Goal: Use online tool/utility: Utilize a website feature to perform a specific function

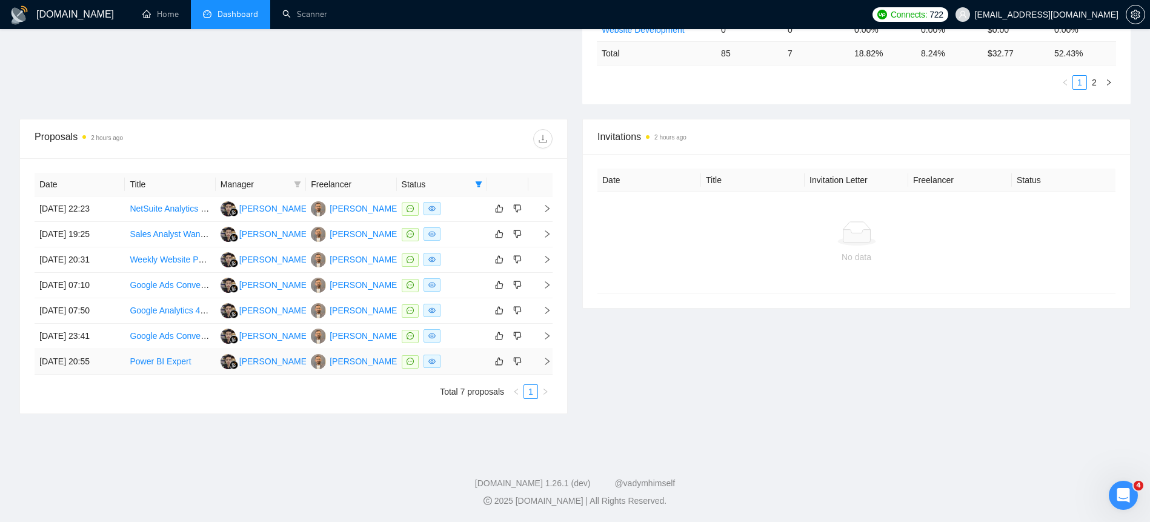
click at [98, 358] on td "[DATE] 20:55" at bounding box center [80, 361] width 90 height 25
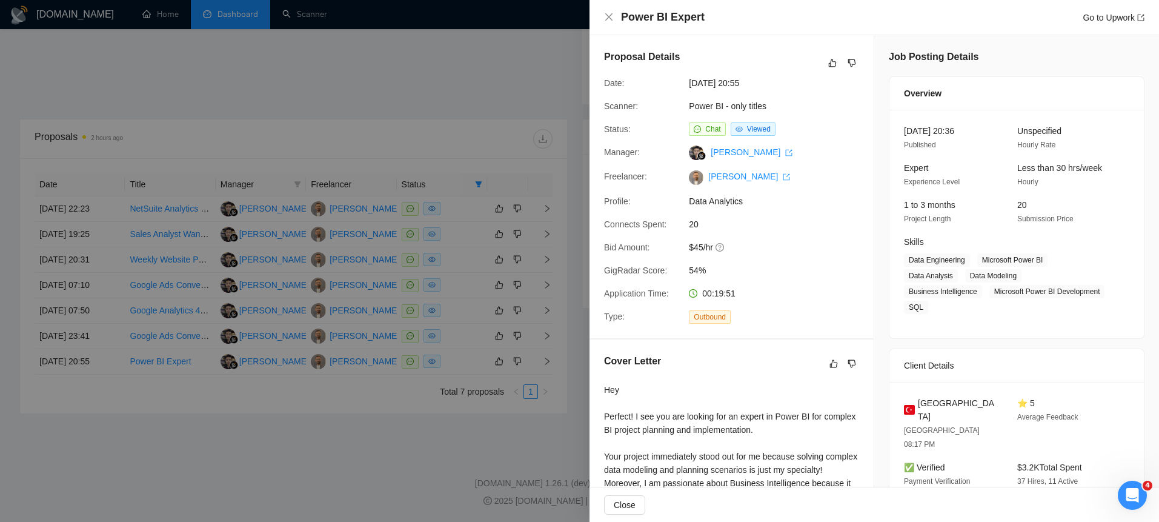
scroll to position [245, 0]
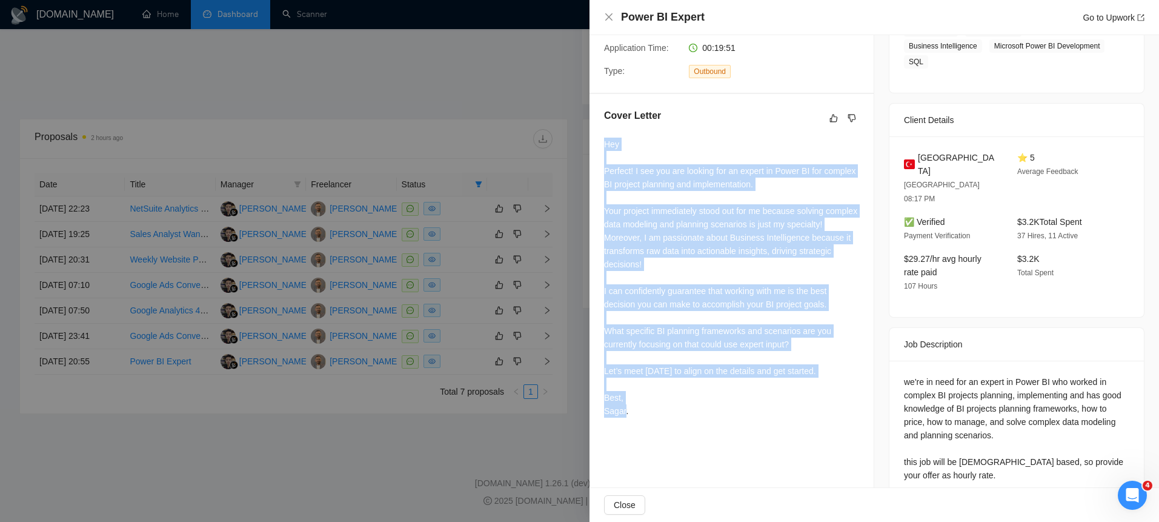
drag, startPoint x: 606, startPoint y: 159, endPoint x: 710, endPoint y: 443, distance: 302.5
click at [710, 437] on div "Cover Letter Hey Perfect! I see you are looking for an expert in Power BI for c…" at bounding box center [732, 265] width 284 height 343
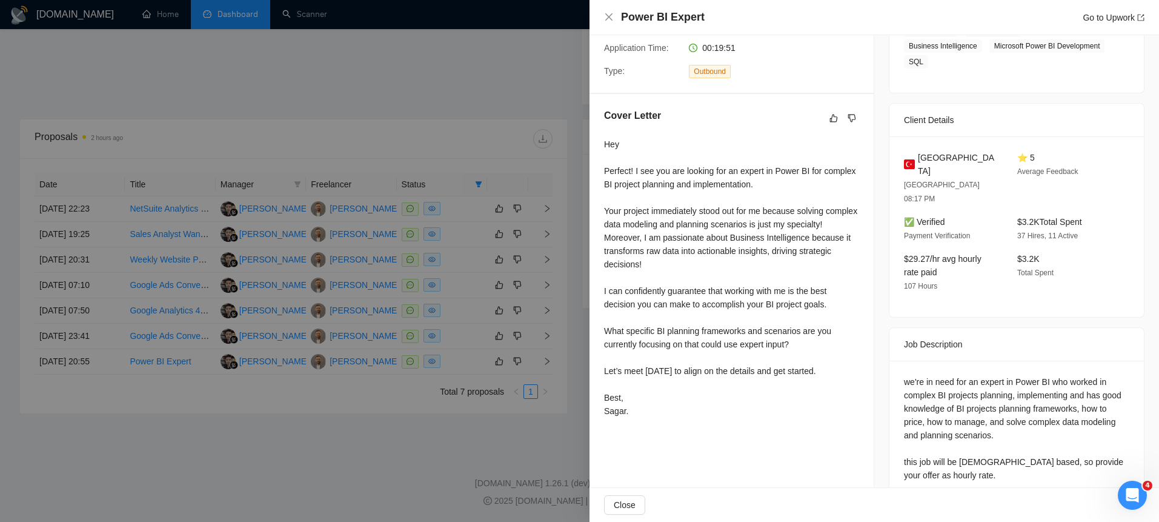
click at [710, 437] on div "Cover Letter Hey Perfect! I see you are looking for an expert in Power BI for c…" at bounding box center [732, 265] width 284 height 343
click at [64, 367] on div at bounding box center [579, 261] width 1159 height 522
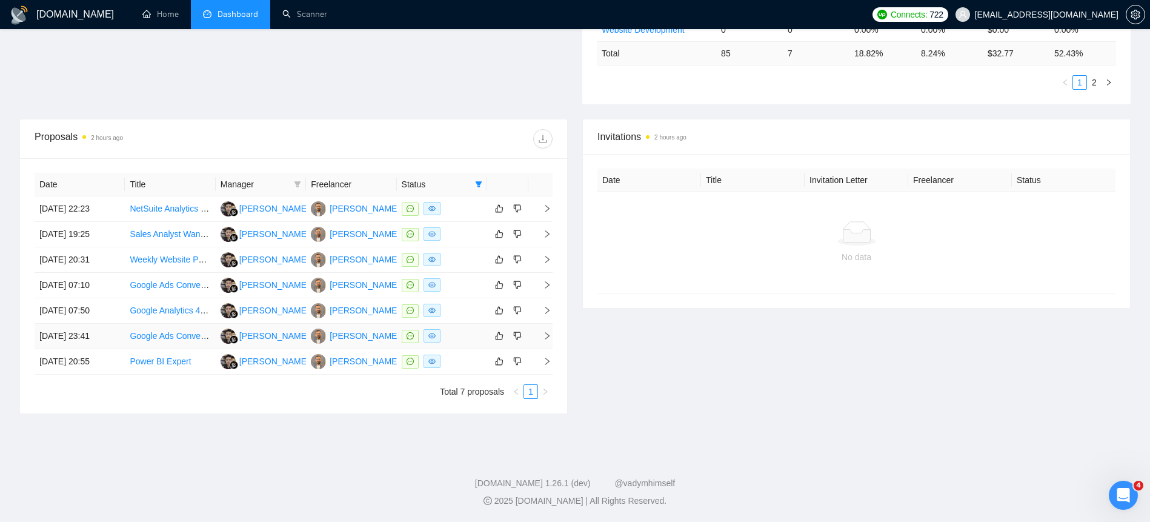
click at [56, 333] on td "[DATE] 23:41" at bounding box center [80, 336] width 90 height 25
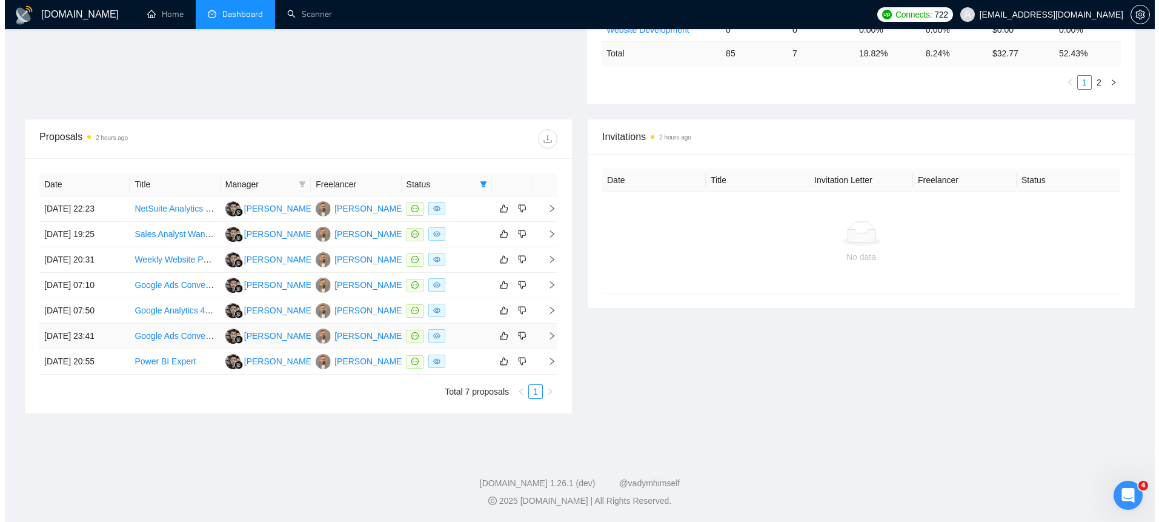
scroll to position [221, 0]
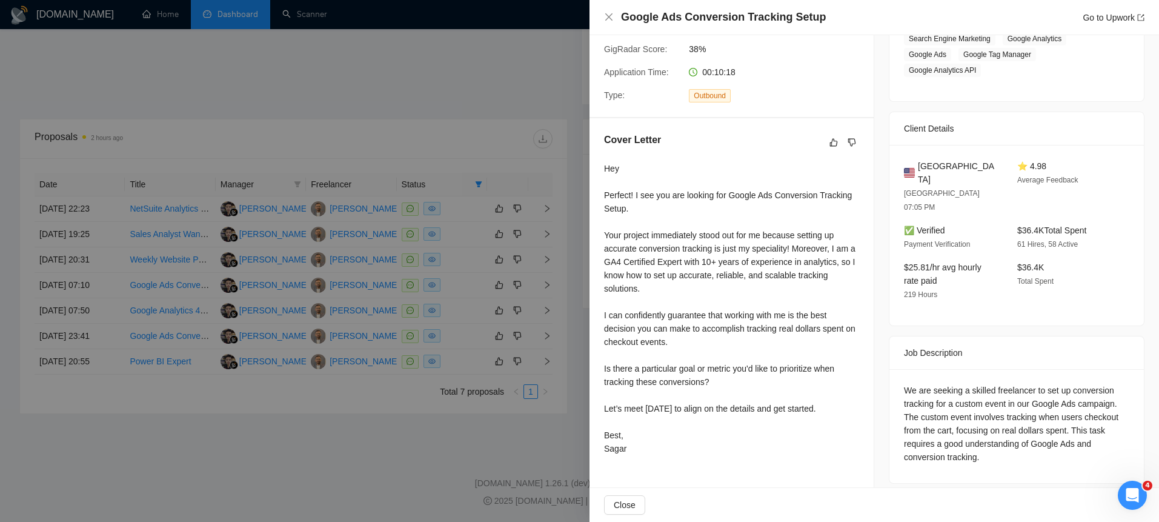
click at [95, 313] on div at bounding box center [579, 261] width 1159 height 522
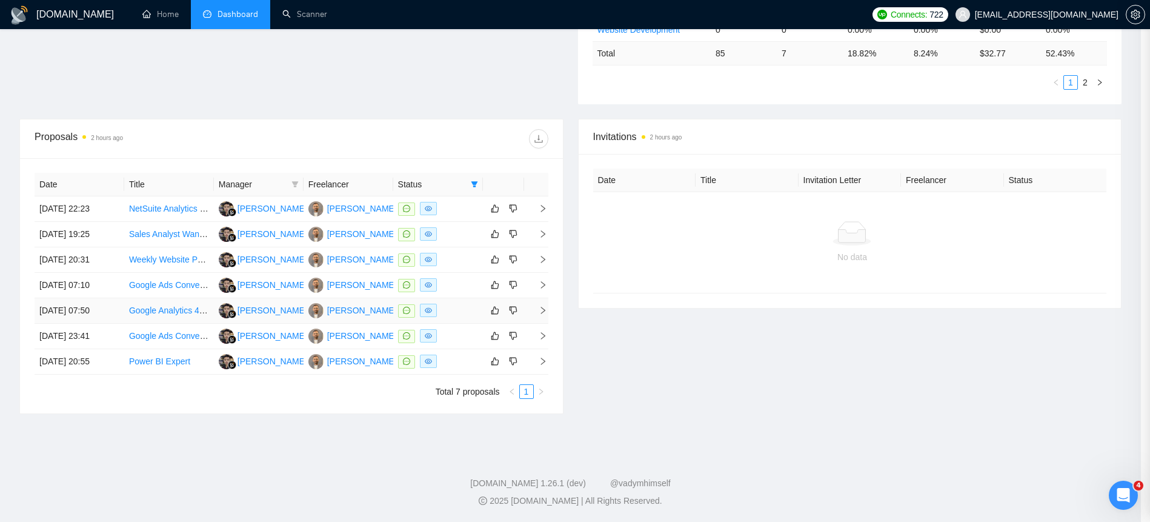
click at [96, 306] on td "[DATE] 07:50" at bounding box center [80, 310] width 90 height 25
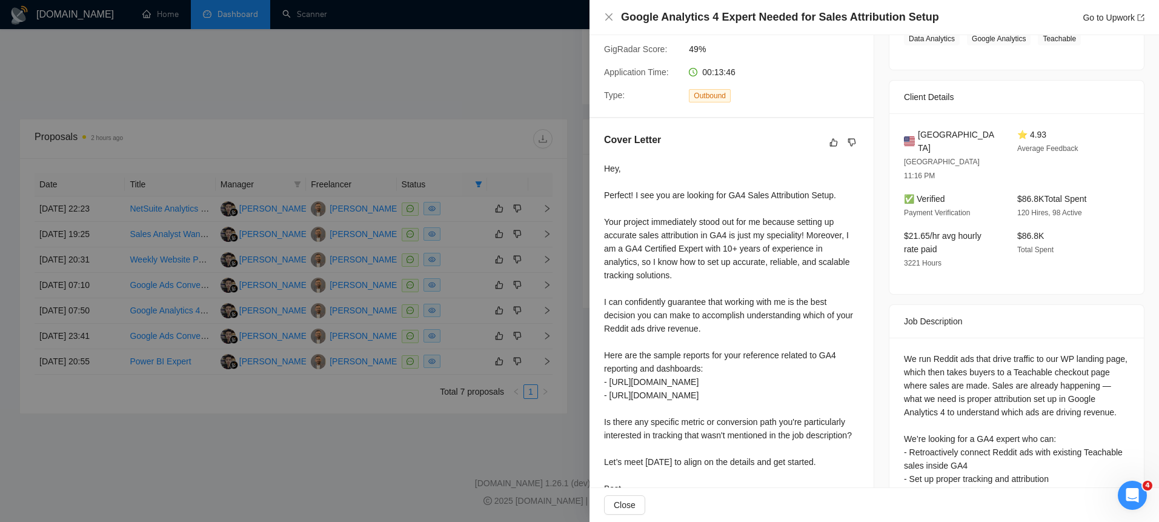
click at [97, 305] on div at bounding box center [579, 261] width 1159 height 522
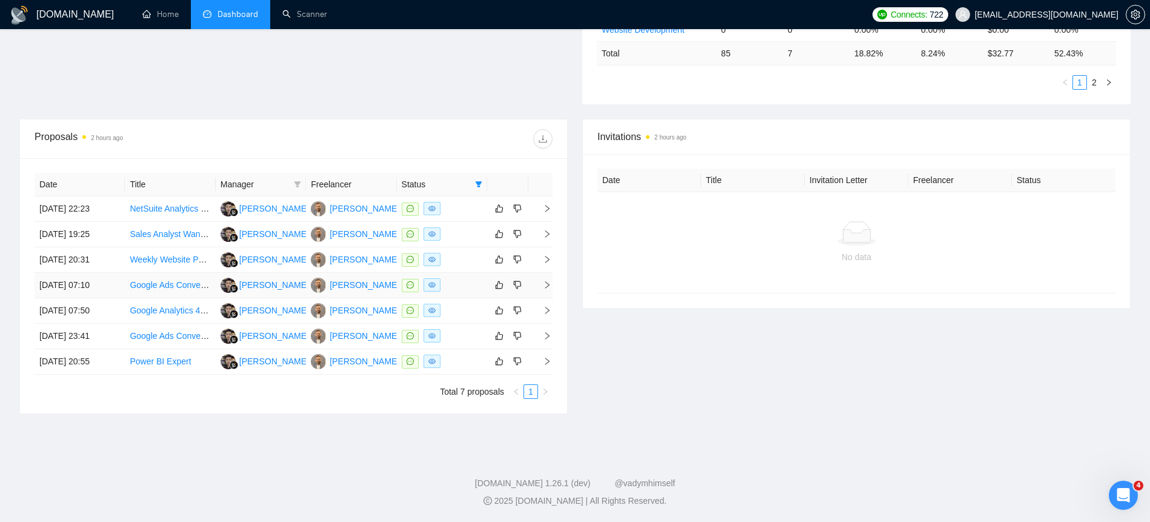
click at [92, 291] on td "[DATE] 07:10" at bounding box center [80, 285] width 90 height 25
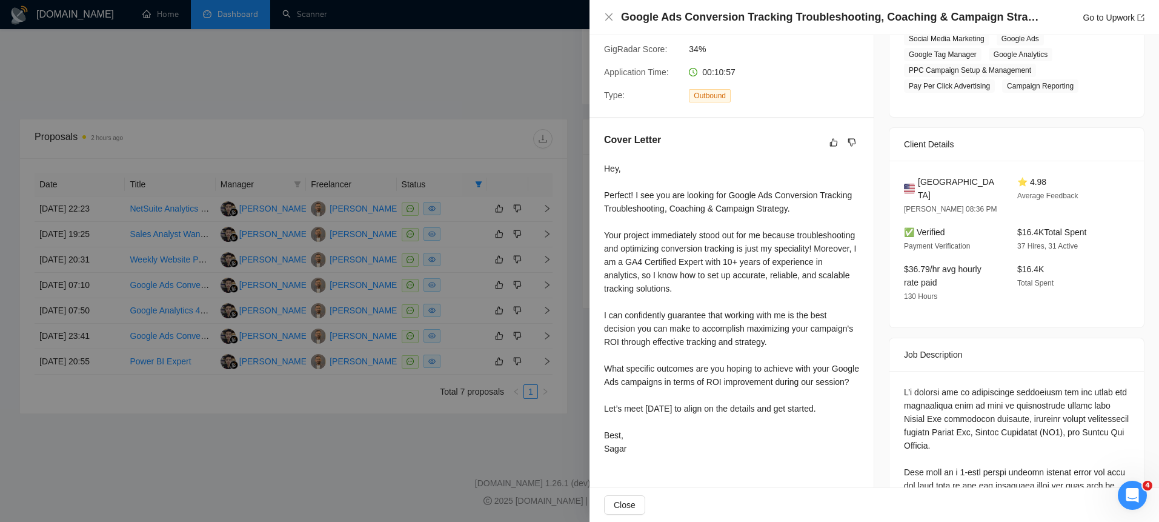
click at [94, 291] on div at bounding box center [579, 261] width 1159 height 522
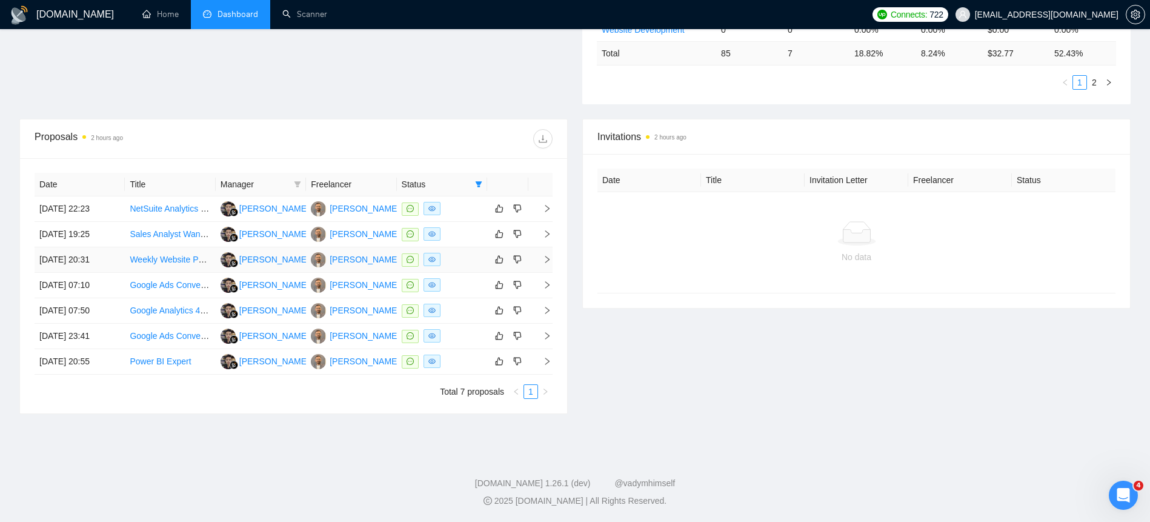
click at [99, 265] on td "[DATE] 20:31" at bounding box center [80, 259] width 90 height 25
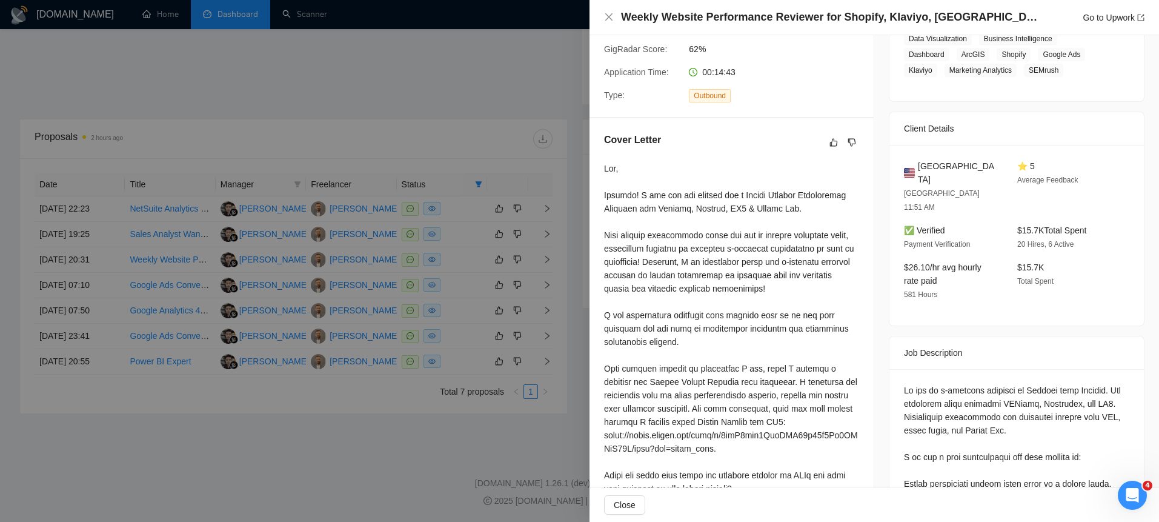
click at [97, 256] on div at bounding box center [579, 261] width 1159 height 522
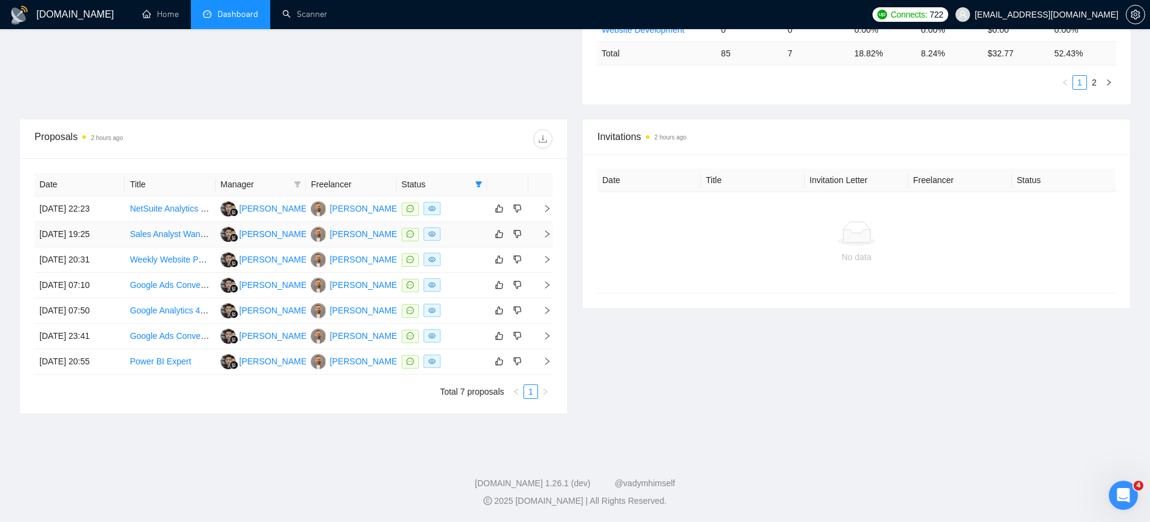
click at [79, 239] on td "[DATE] 19:25" at bounding box center [80, 234] width 90 height 25
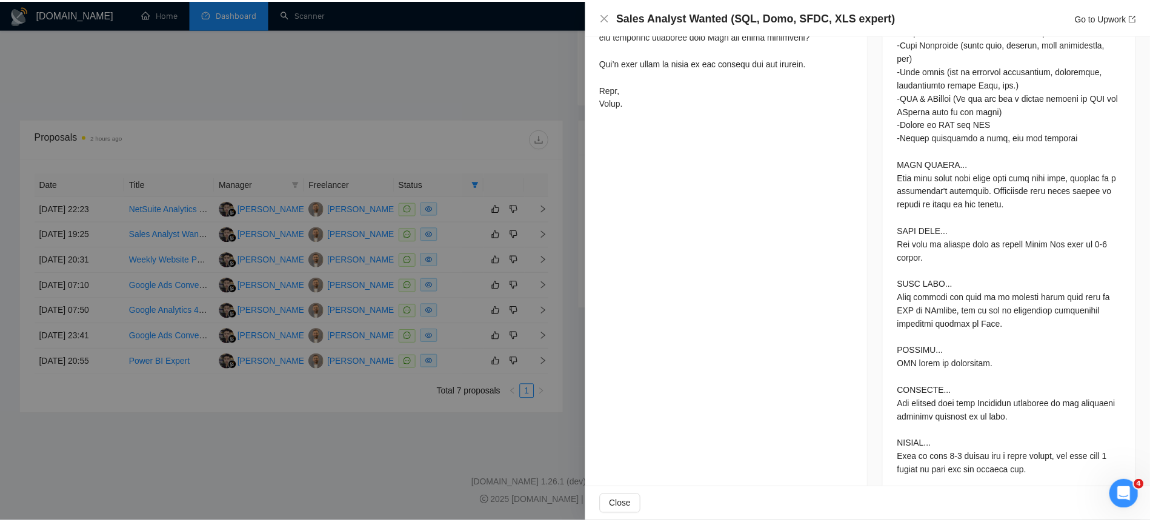
scroll to position [710, 0]
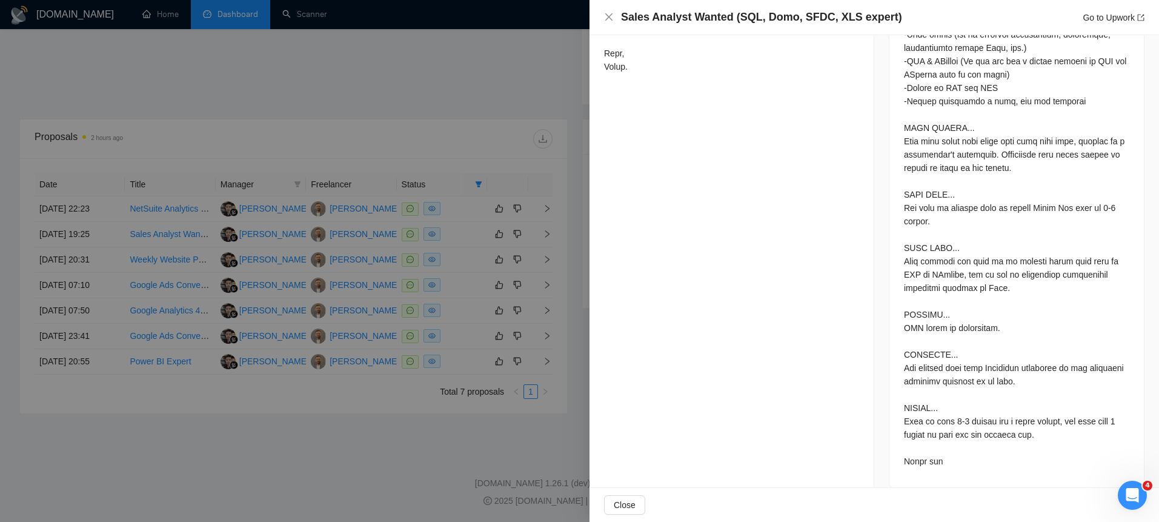
click at [43, 208] on div at bounding box center [579, 261] width 1159 height 522
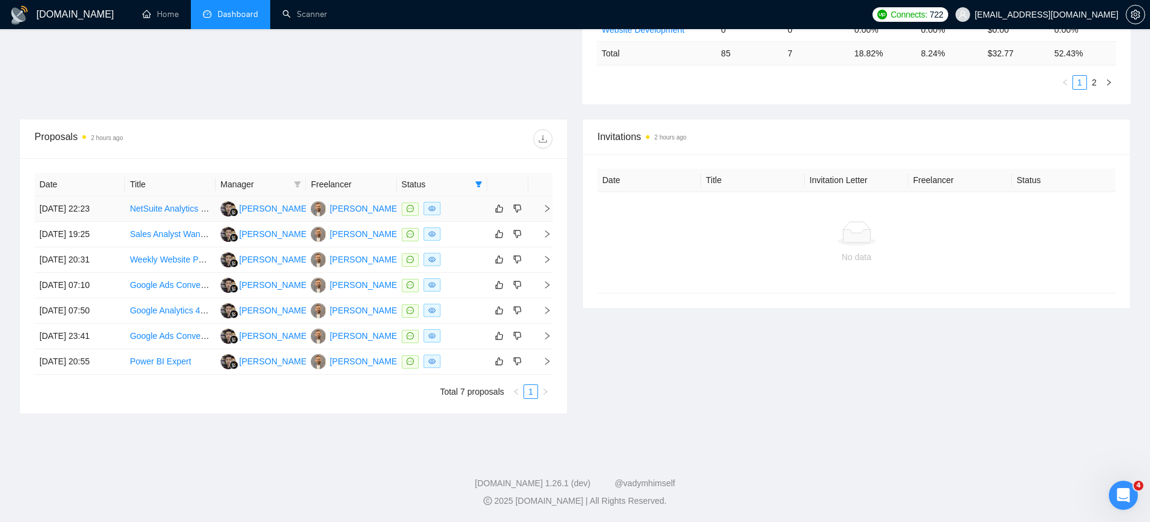
click at [111, 210] on td "[DATE] 22:23" at bounding box center [80, 208] width 90 height 25
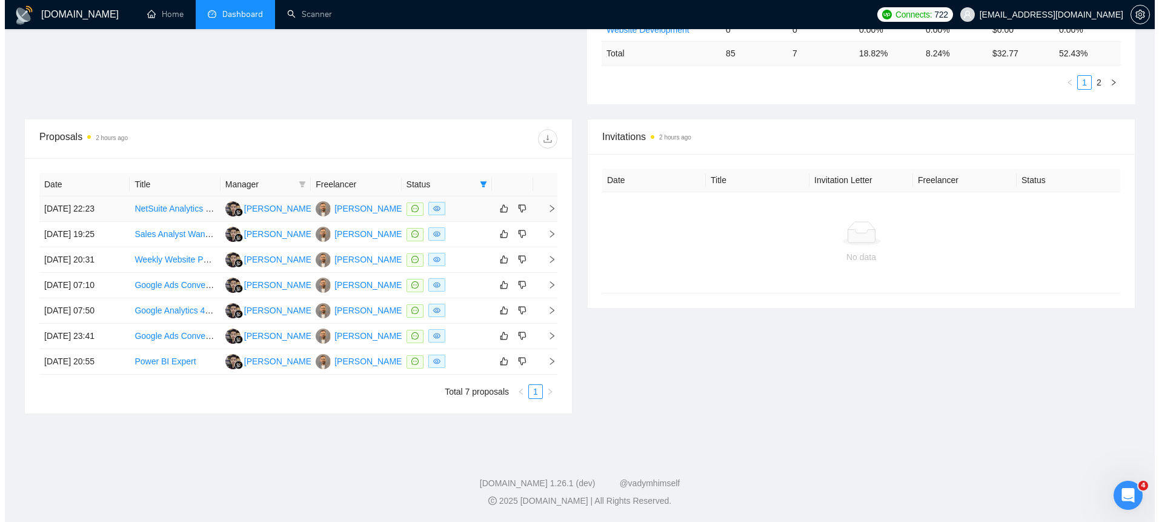
scroll to position [314, 0]
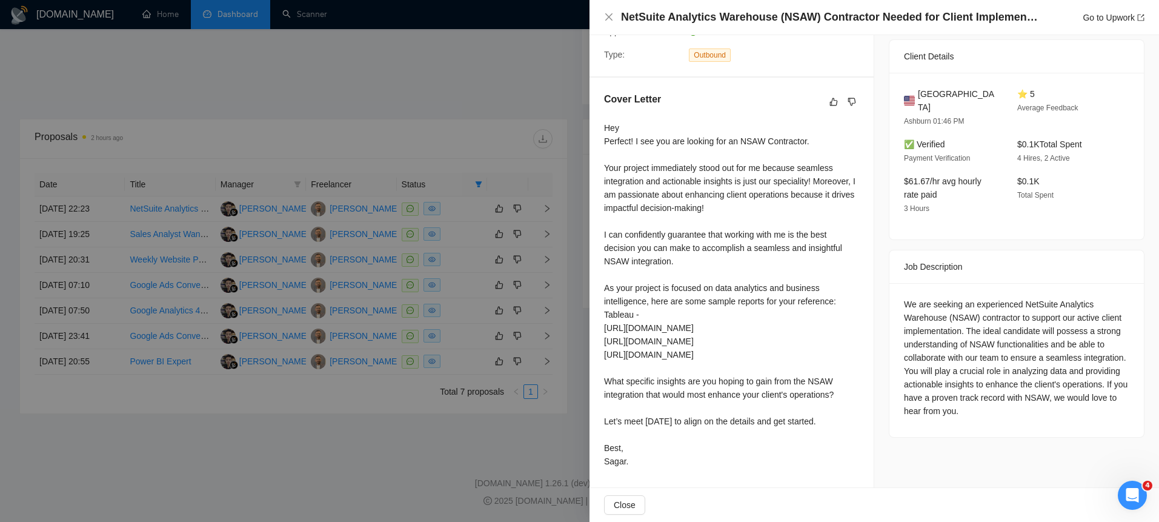
click at [560, 219] on div at bounding box center [579, 261] width 1159 height 522
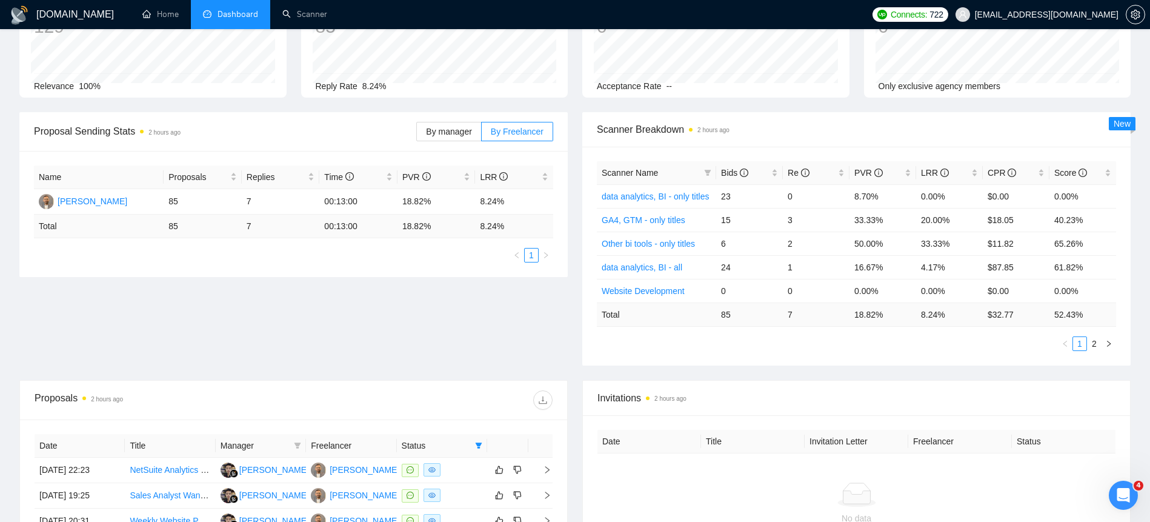
scroll to position [0, 0]
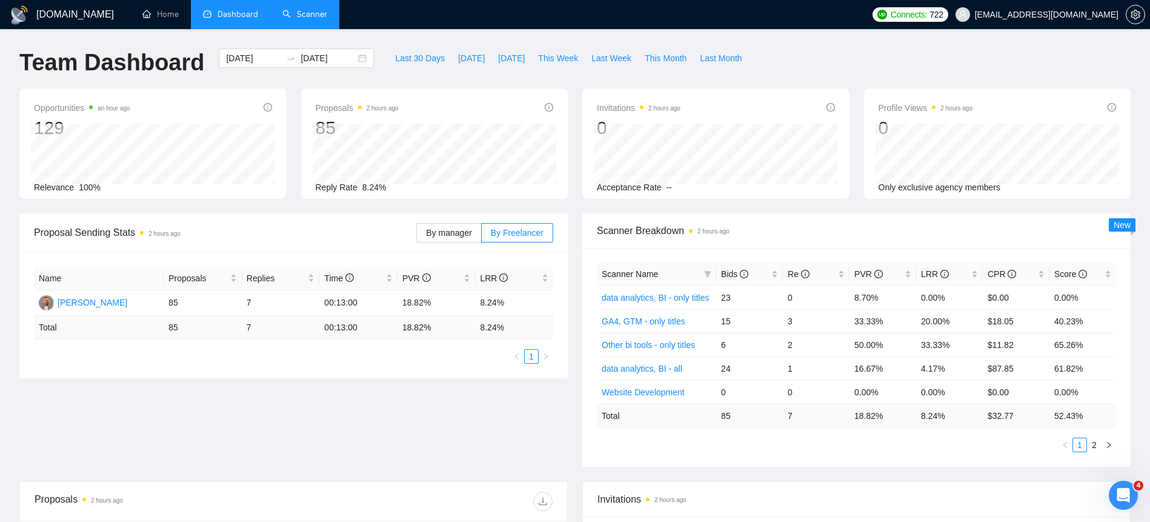
click at [311, 15] on link "Scanner" at bounding box center [304, 14] width 45 height 10
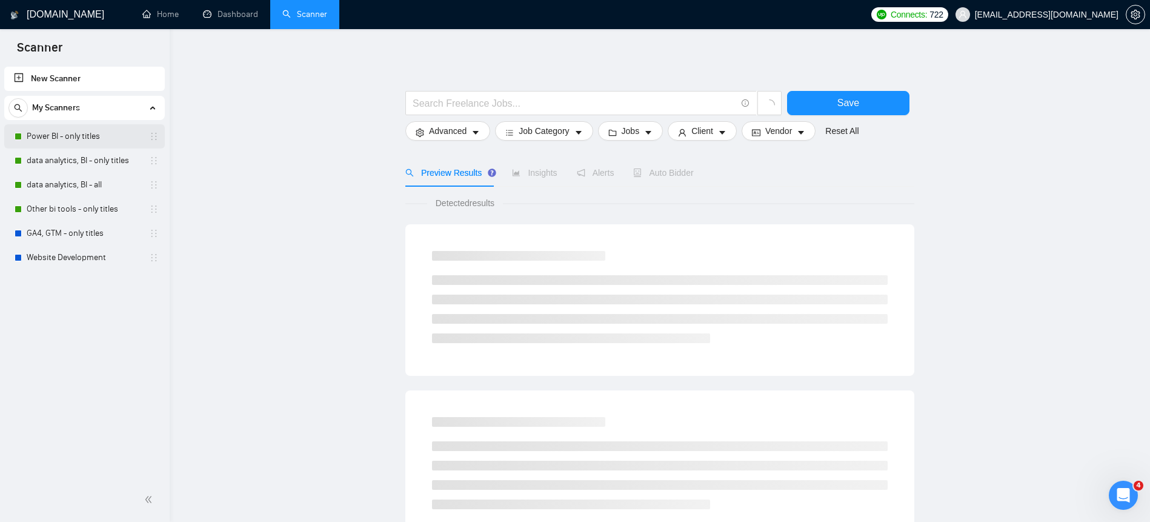
click at [31, 127] on link "Power BI - only titles" at bounding box center [84, 136] width 115 height 24
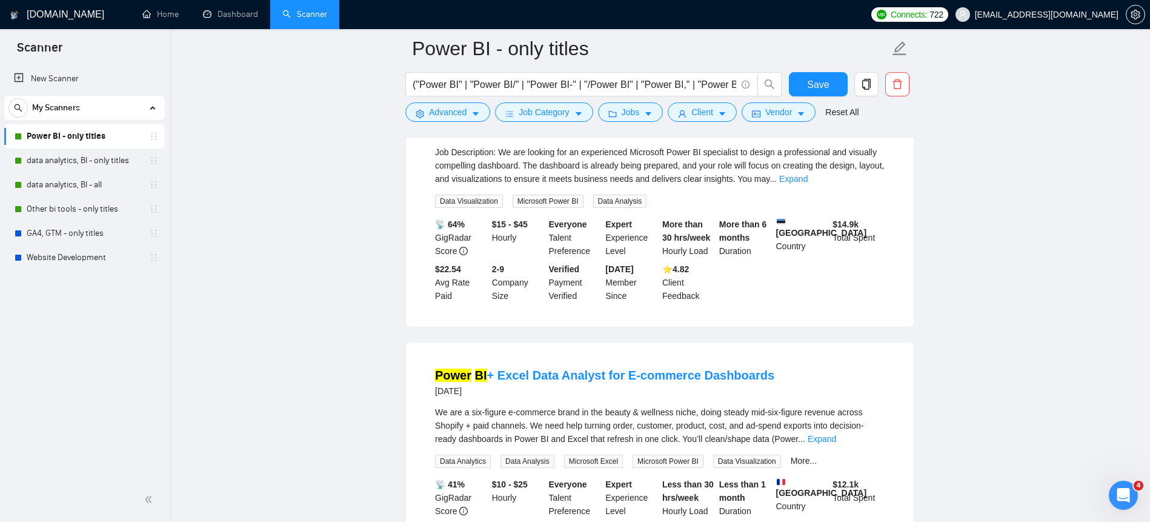
scroll to position [374, 0]
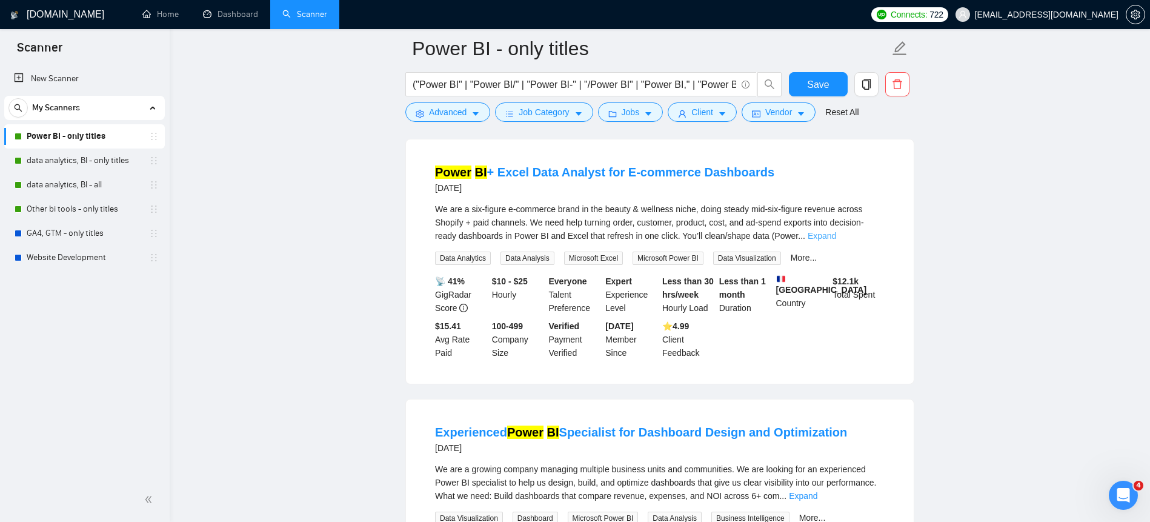
click at [836, 233] on link "Expand" at bounding box center [822, 236] width 28 height 10
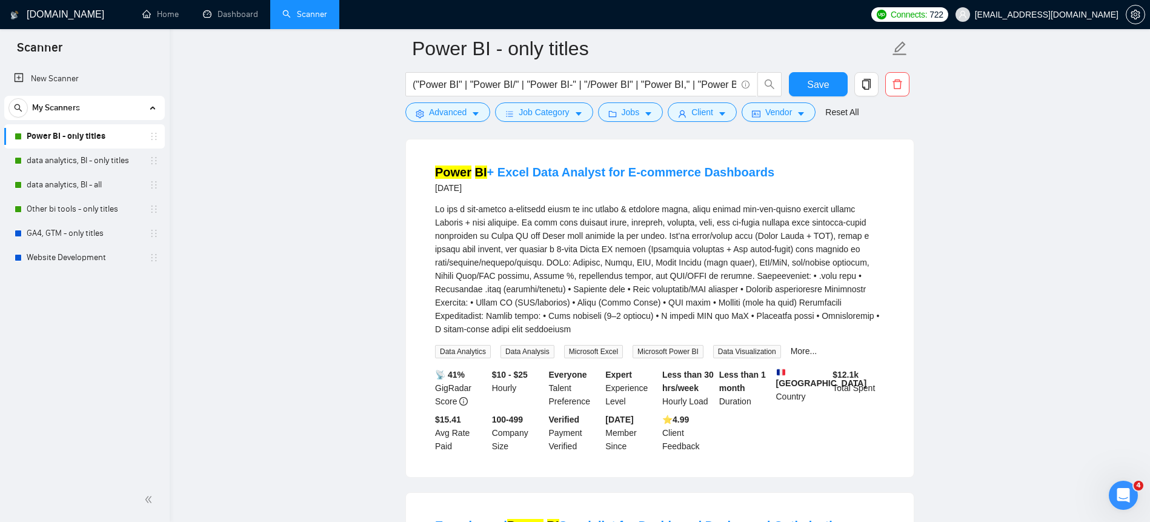
click at [848, 304] on div "We are a six-figure e-commerce brand in the beauty & wellness niche, doing stea…" at bounding box center [660, 268] width 450 height 133
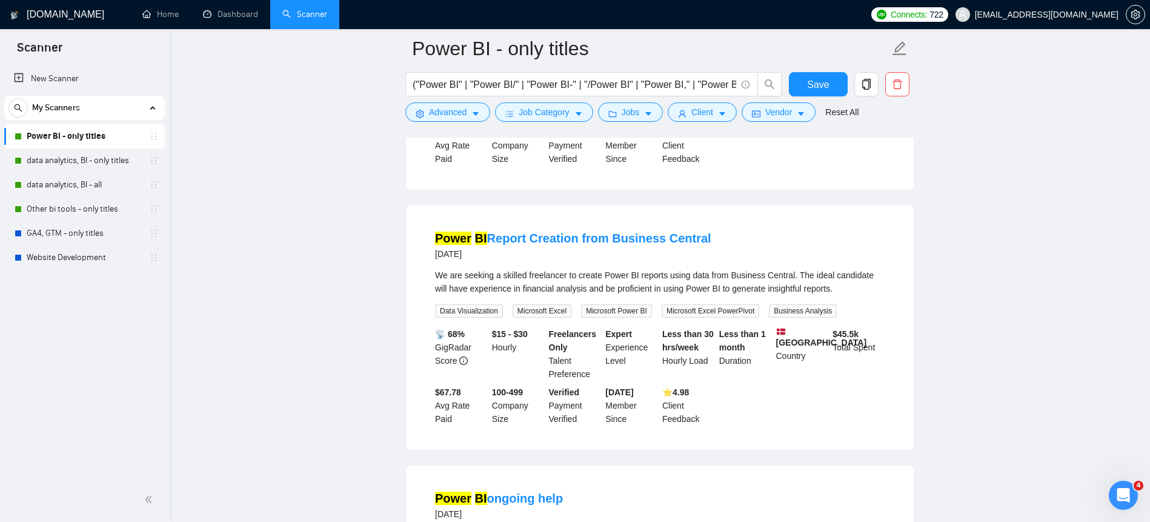
scroll to position [984, 0]
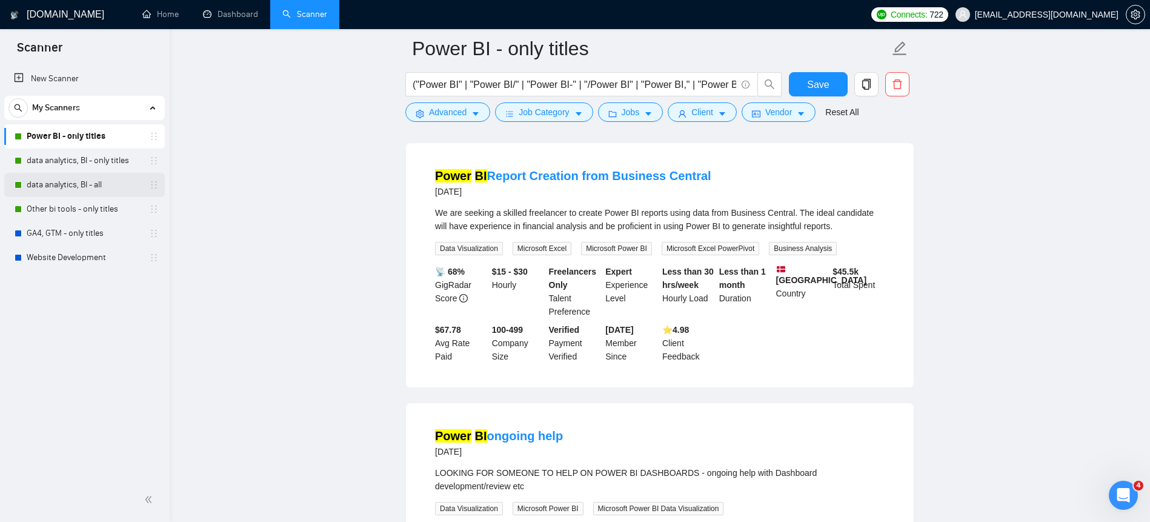
click at [82, 178] on link "data analytics, BI - all" at bounding box center [84, 185] width 115 height 24
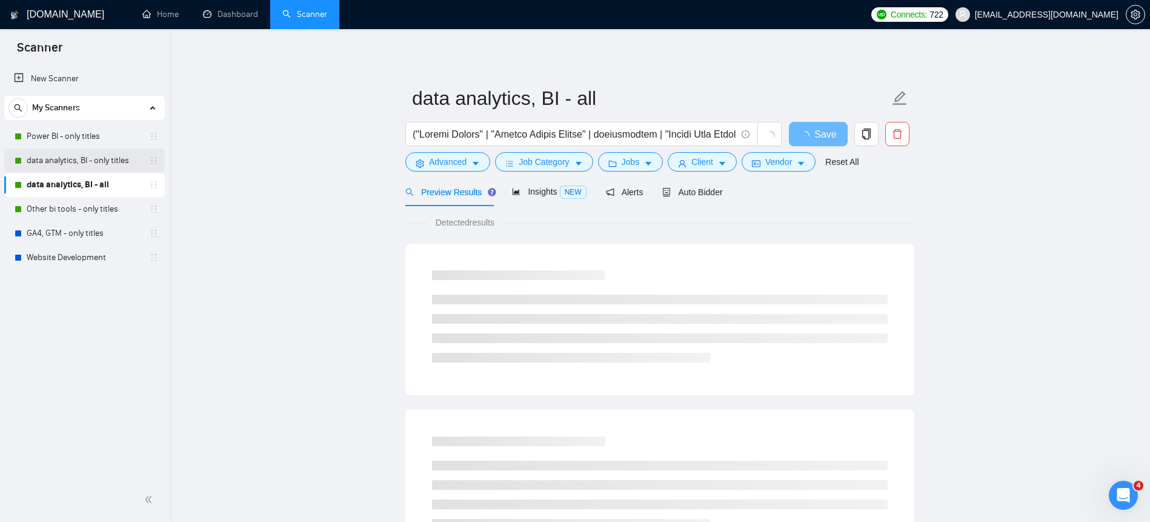
click at [85, 168] on link "data analytics, BI - only titles" at bounding box center [84, 160] width 115 height 24
